Goal: Find specific page/section: Find specific page/section

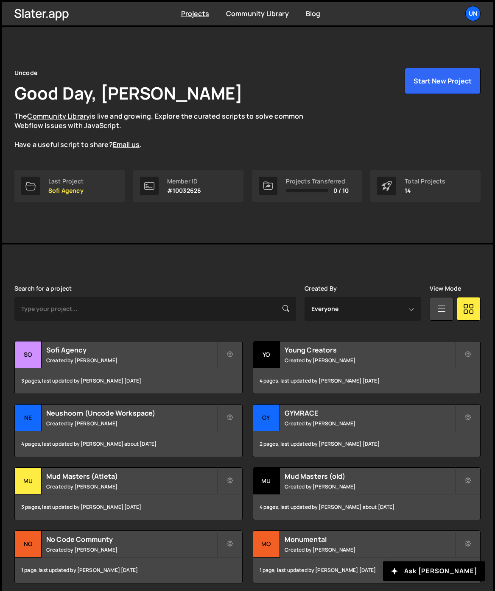
click at [92, 331] on div "Search for a project Created By Everyone [PERSON_NAME] [PERSON_NAME] [PERSON_NA…" at bounding box center [247, 510] width 466 height 450
click at [89, 352] on h2 "Sofi Agency" at bounding box center [131, 349] width 170 height 9
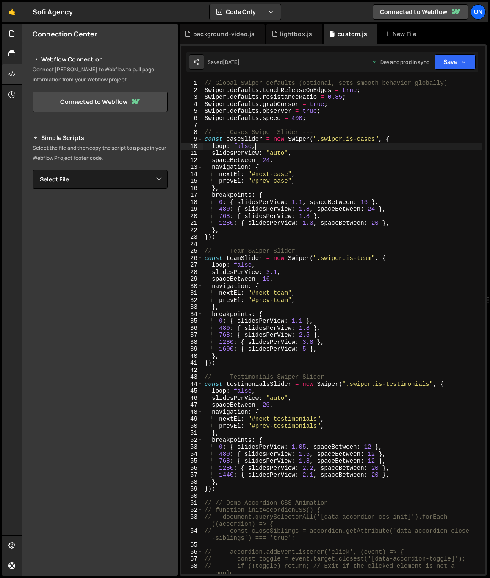
click at [328, 148] on div "// Global Swiper defaults (optional, sets smooth behavior globally) Swiper . de…" at bounding box center [342, 334] width 279 height 508
click at [275, 173] on div "// Global Swiper defaults (optional, sets smooth behavior globally) Swiper . de…" at bounding box center [342, 334] width 279 height 508
click at [257, 163] on div "// Global Swiper defaults (optional, sets smooth behavior globally) Swiper . de…" at bounding box center [342, 334] width 279 height 508
click at [316, 210] on div "// Global Swiper defaults (optional, sets smooth behavior globally) Swiper . de…" at bounding box center [342, 334] width 279 height 508
click at [311, 220] on div "// Global Swiper defaults (optional, sets smooth behavior globally) Swiper . de…" at bounding box center [342, 334] width 279 height 508
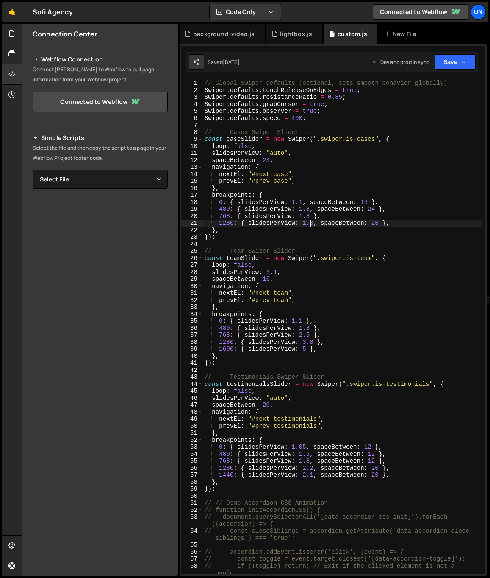
click at [327, 218] on div "// Global Swiper defaults (optional, sets smooth behavior globally) Swiper . de…" at bounding box center [342, 334] width 279 height 508
click at [309, 213] on div "// Global Swiper defaults (optional, sets smooth behavior globally) Swiper . de…" at bounding box center [342, 334] width 279 height 508
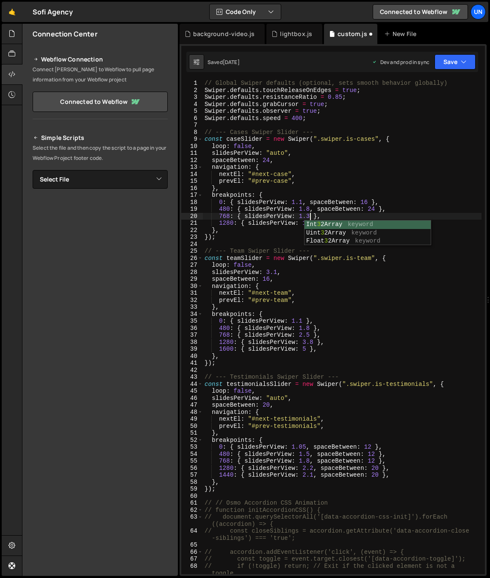
scroll to position [0, 7]
click at [309, 209] on div "// Global Swiper defaults (optional, sets smooth behavior globally) Swiper . de…" at bounding box center [342, 334] width 279 height 508
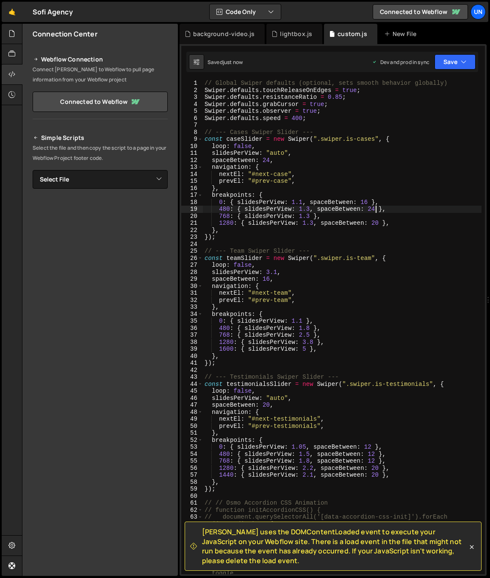
click at [377, 210] on div "// Global Swiper defaults (optional, sets smooth behavior globally) Swiper . de…" at bounding box center [342, 334] width 279 height 508
click at [399, 186] on div "// Global Swiper defaults (optional, sets smooth behavior globally) Swiper . de…" at bounding box center [342, 334] width 279 height 508
click at [312, 208] on div "// Global Swiper defaults (optional, sets smooth behavior globally) Swiper . de…" at bounding box center [342, 334] width 279 height 508
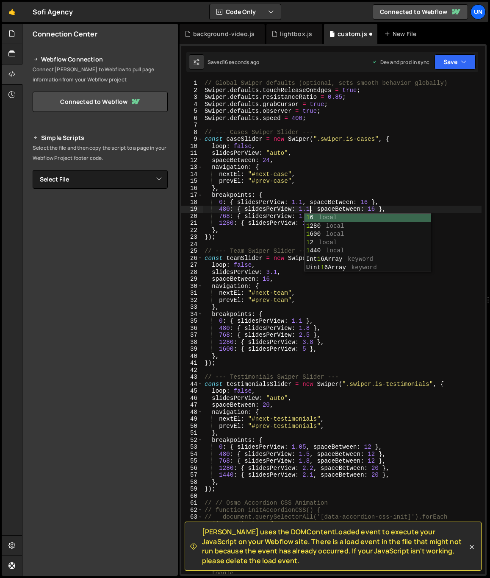
click at [325, 178] on div "// Global Swiper defaults (optional, sets smooth behavior globally) Swiper . de…" at bounding box center [342, 334] width 279 height 508
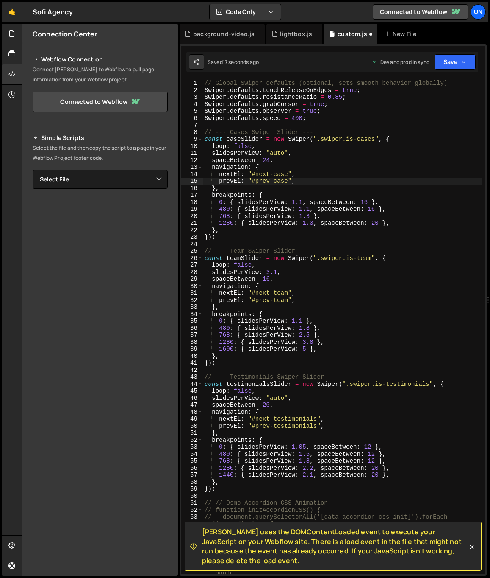
scroll to position [0, 6]
type textarea "prevEl: "#prev-case","
